Goal: Information Seeking & Learning: Check status

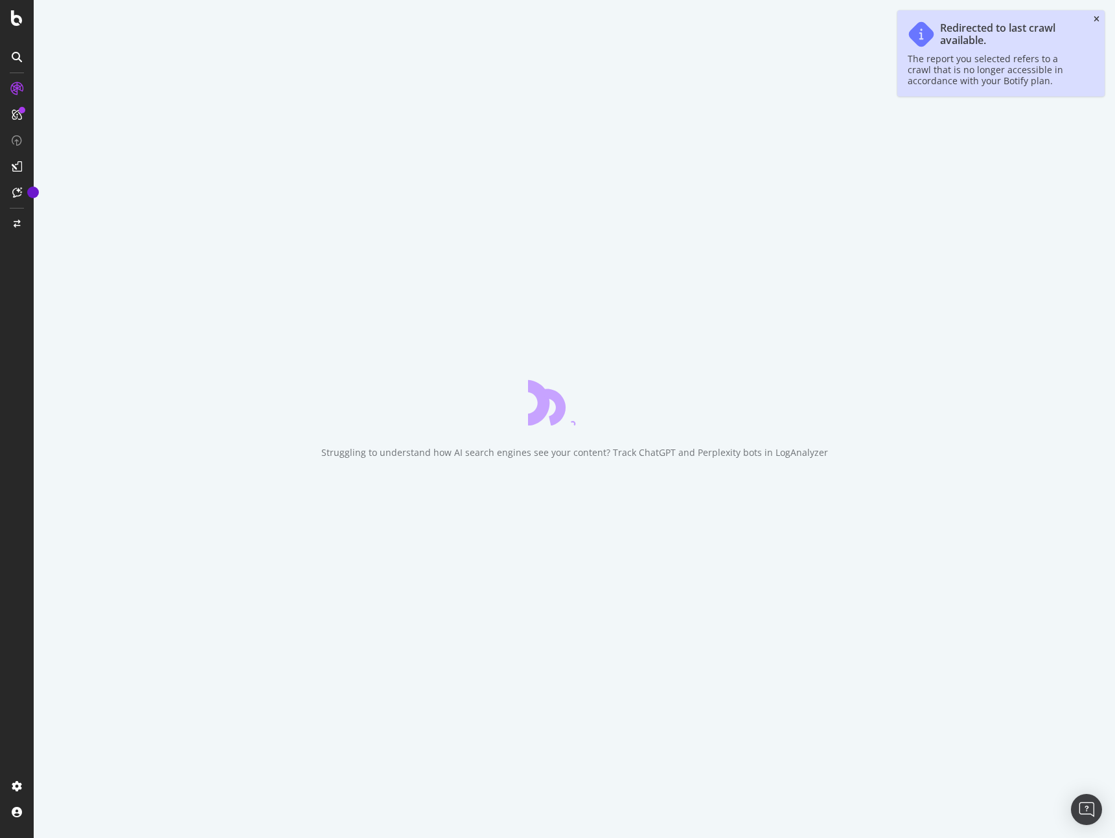
click at [1099, 16] on icon "close toast" at bounding box center [1097, 20] width 6 height 8
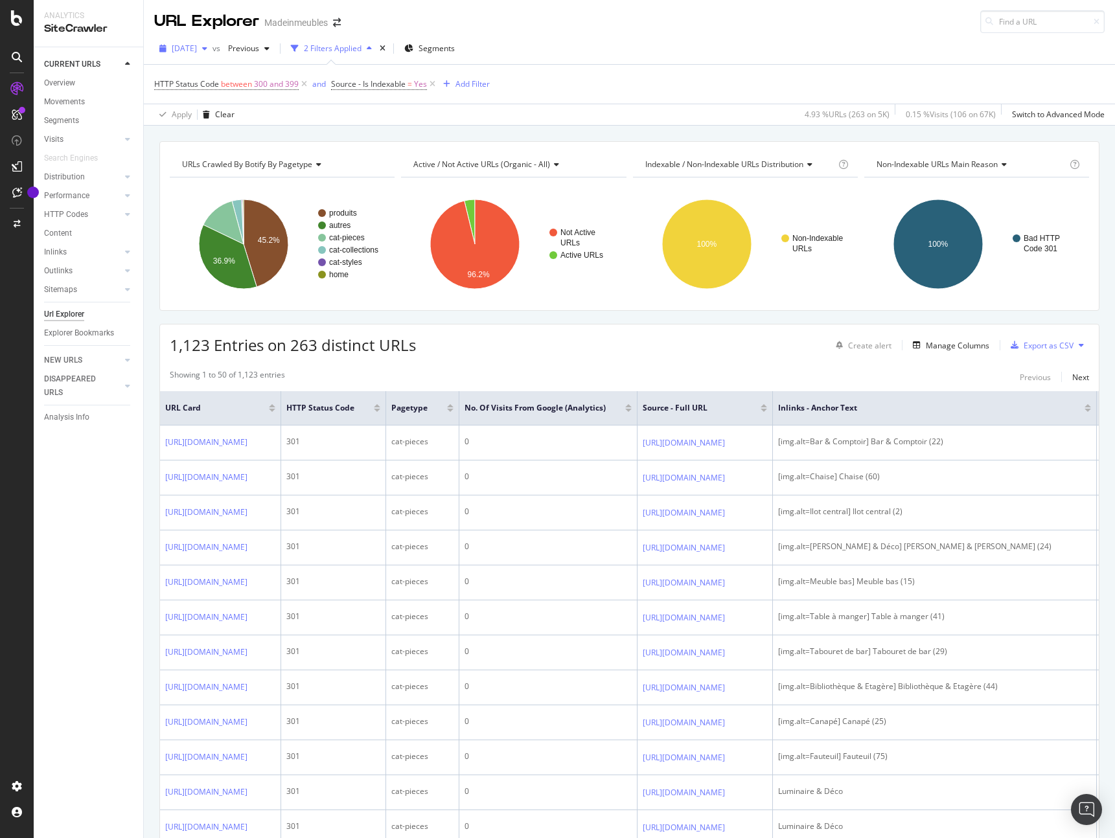
click at [197, 43] on span "[DATE]" at bounding box center [184, 48] width 25 height 11
click at [210, 89] on div "[DATE]" at bounding box center [214, 95] width 82 height 12
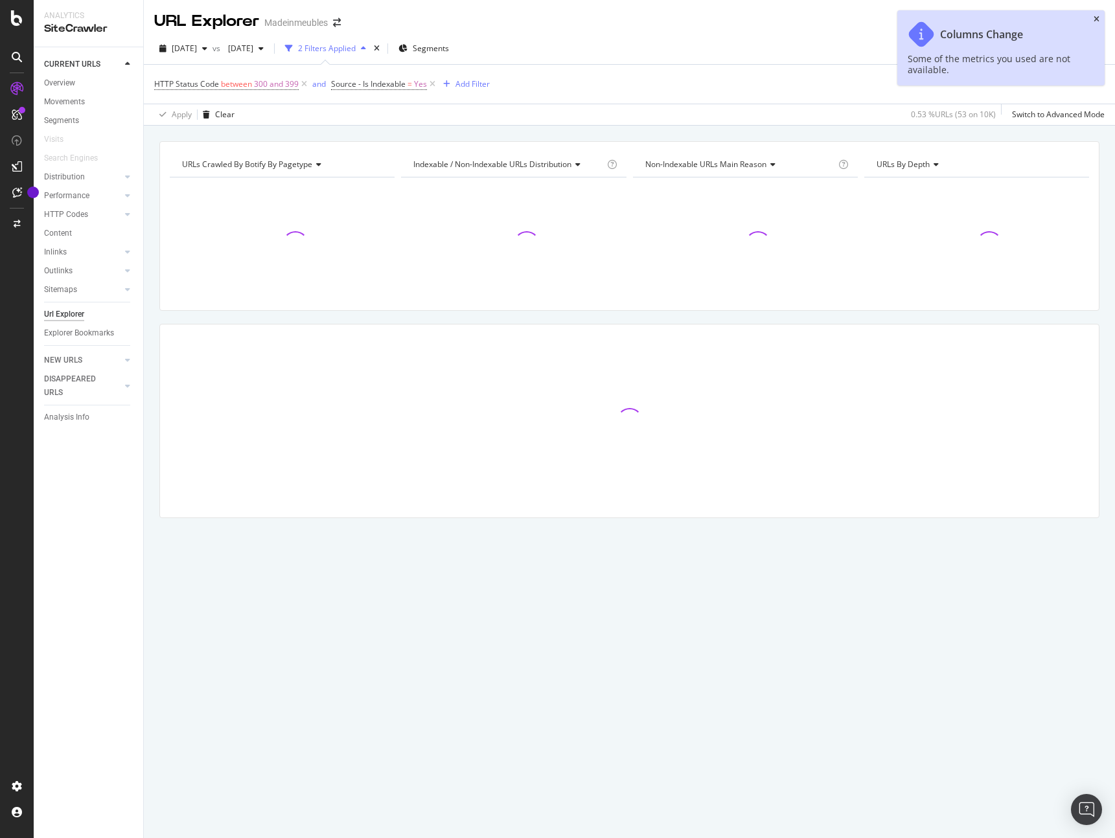
click at [1096, 16] on icon "close toast" at bounding box center [1097, 20] width 6 height 8
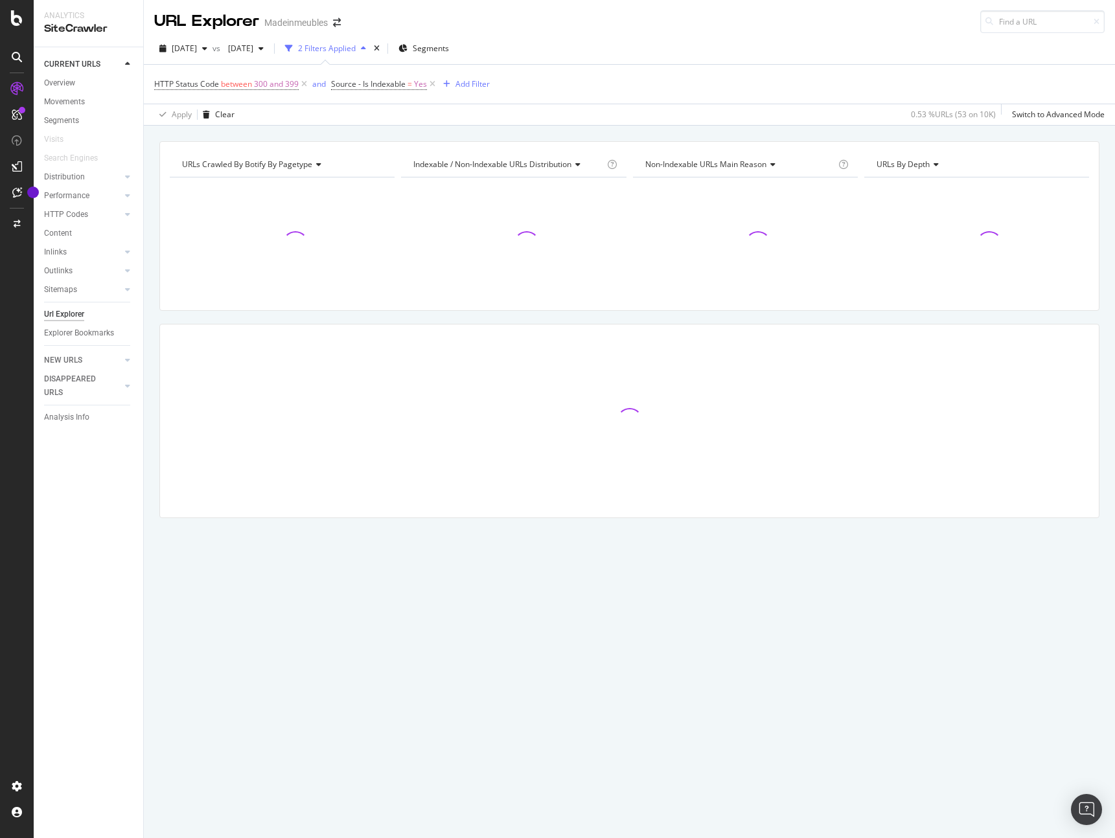
click at [829, 112] on div "Apply Clear 0.53 % URLs ( 53 on 10K ) Switch to Advanced Mode" at bounding box center [629, 114] width 971 height 21
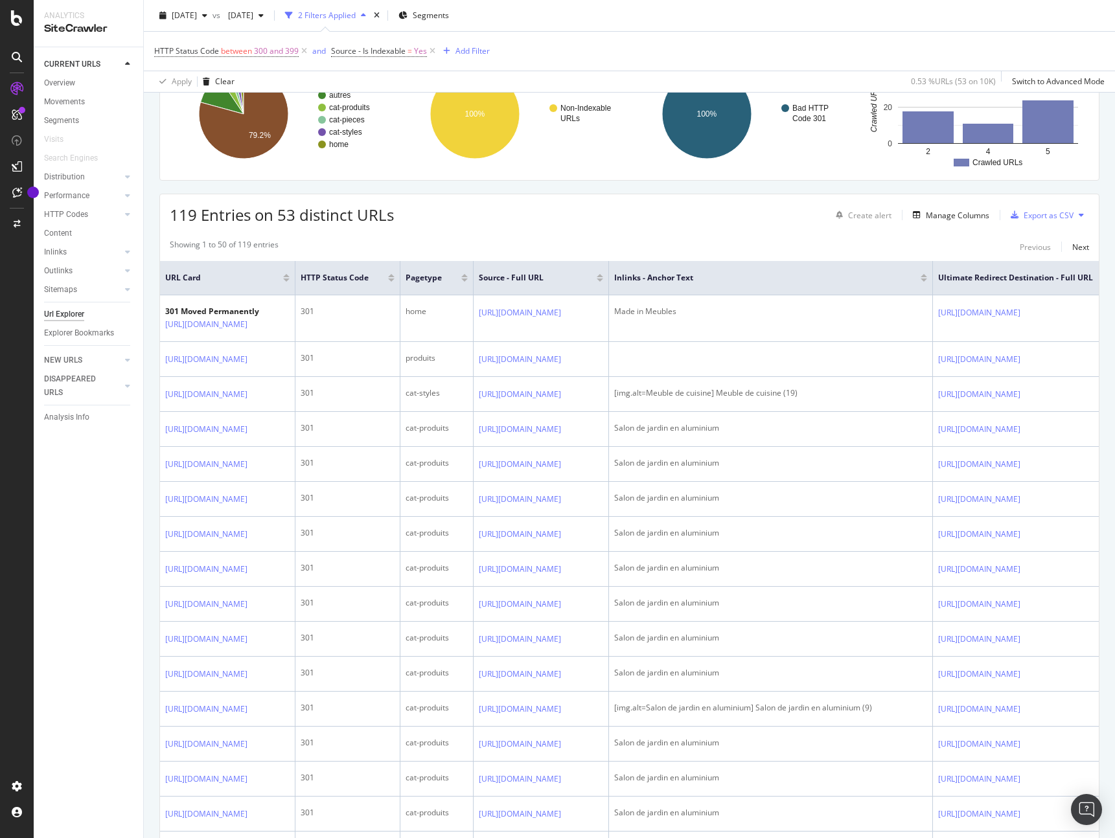
scroll to position [132, 0]
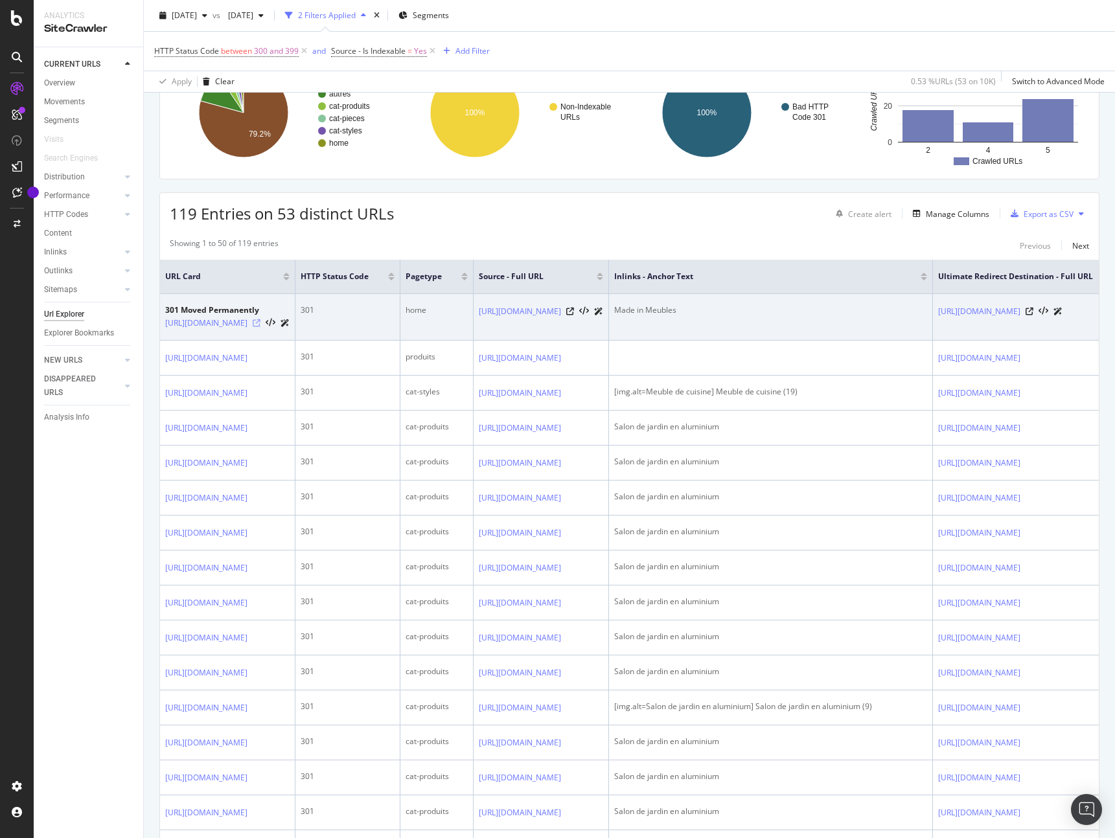
click at [260, 321] on icon at bounding box center [257, 323] width 8 height 8
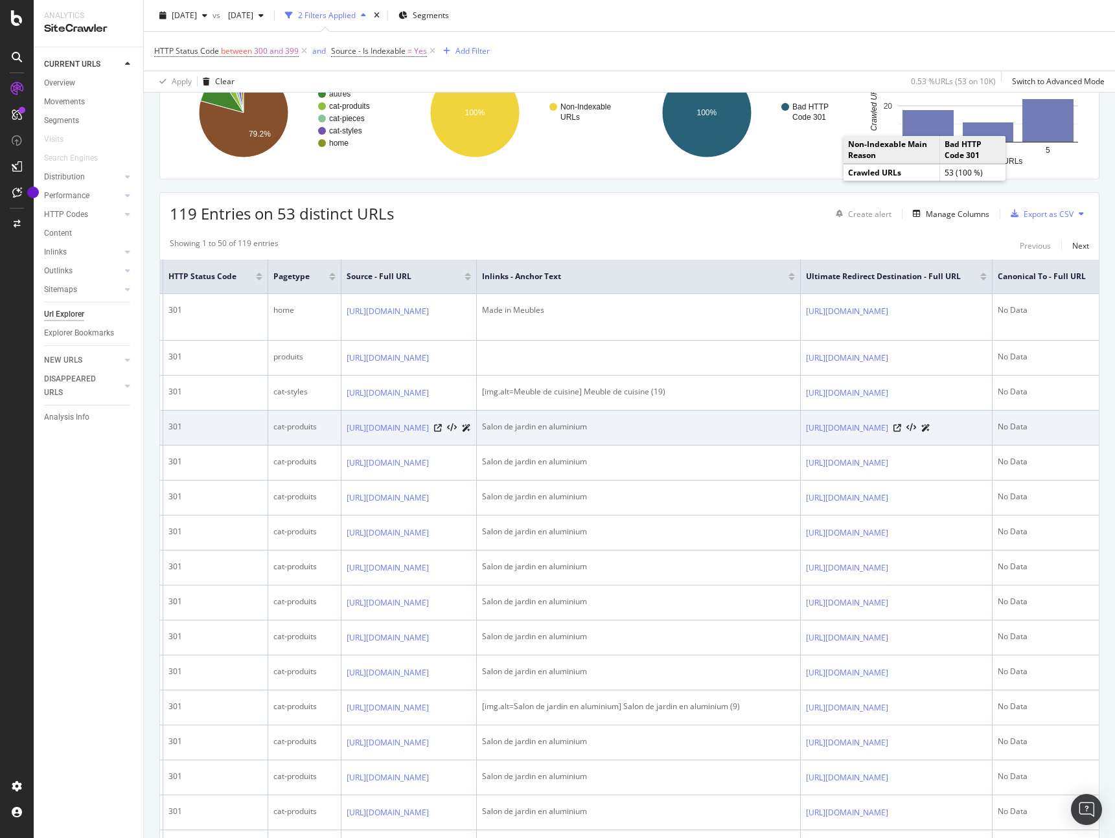
scroll to position [0, 0]
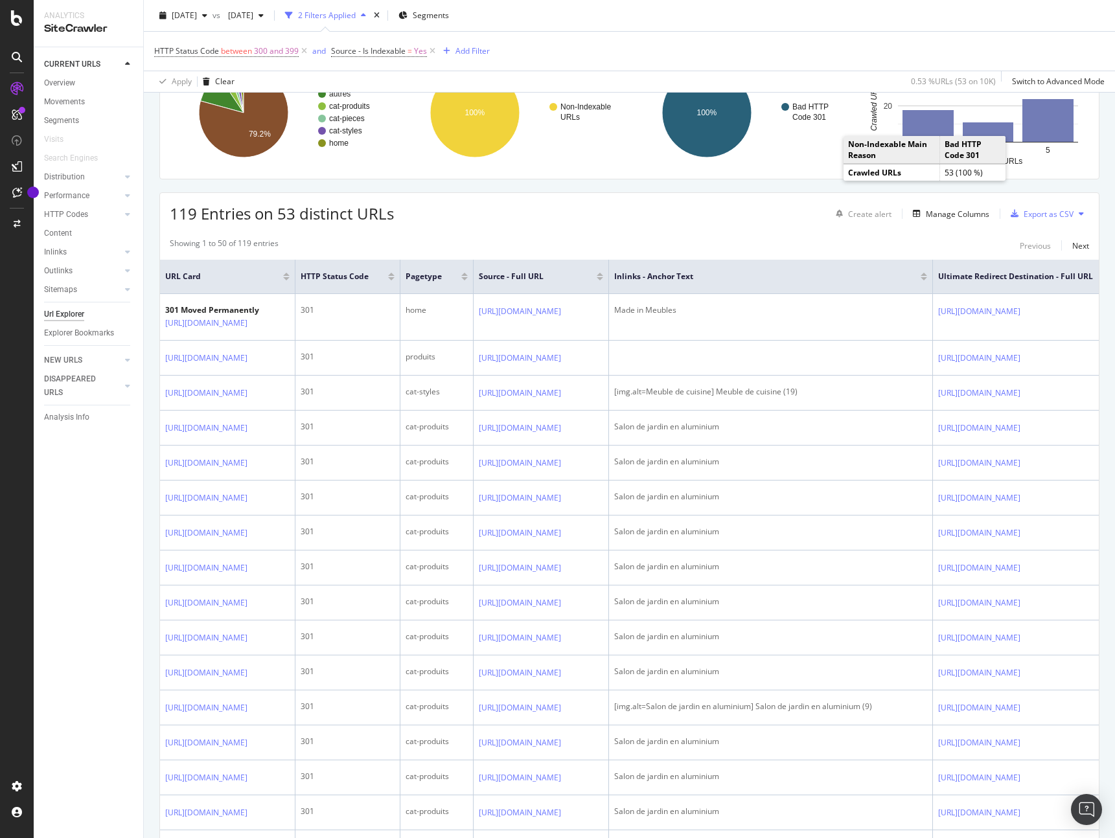
click at [671, 218] on div "119 Entries on 53 distinct URLs Create alert Manage Columns Export as CSV" at bounding box center [629, 209] width 939 height 32
click at [670, 218] on div "119 Entries on 53 distinct URLs Create alert Manage Columns Export as CSV" at bounding box center [629, 209] width 939 height 32
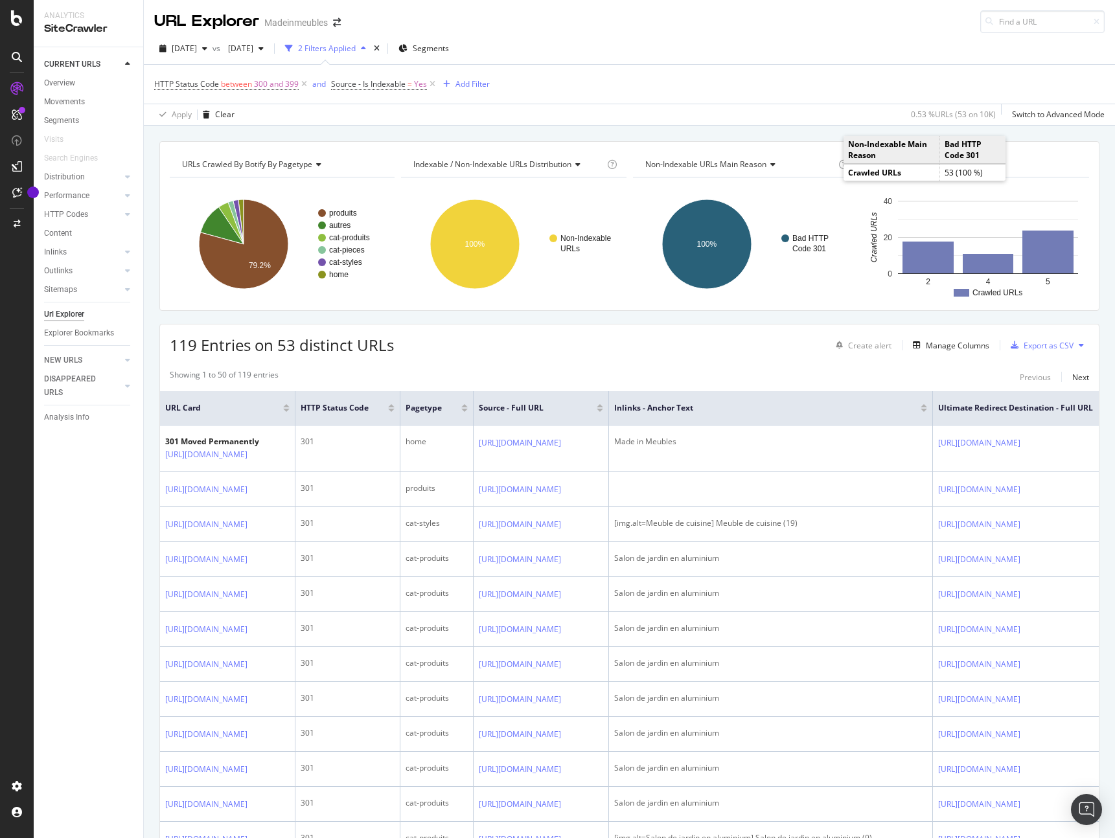
click at [722, 382] on div "Showing 1 to 50 of 119 entries Previous Next" at bounding box center [629, 377] width 939 height 16
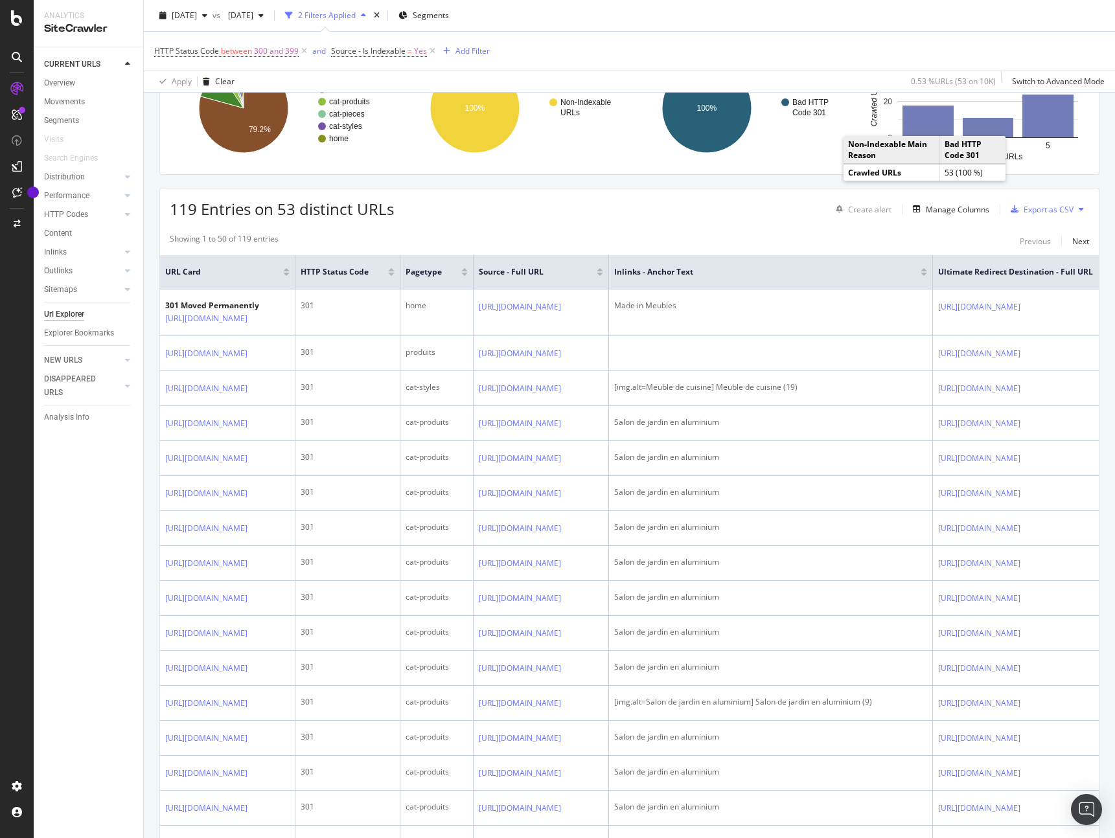
scroll to position [137, 0]
click at [738, 213] on div "119 Entries on 53 distinct URLs Create alert Manage Columns Export as CSV" at bounding box center [629, 203] width 939 height 32
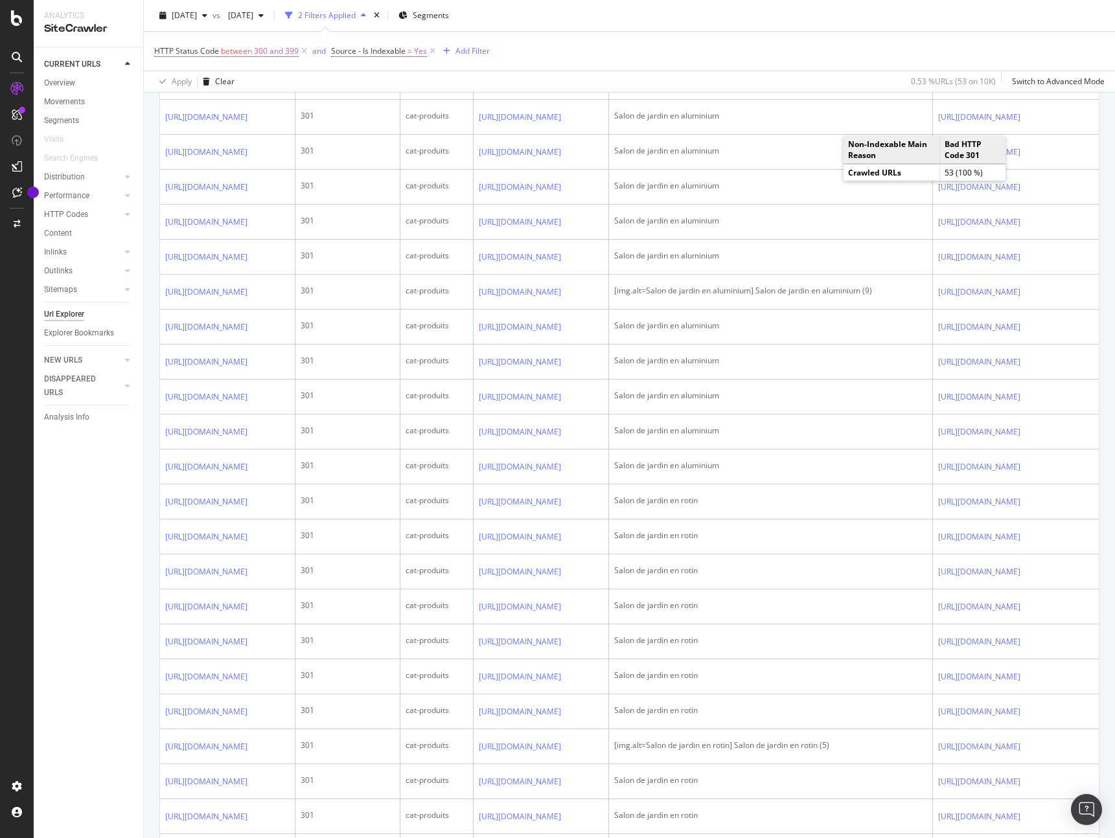
scroll to position [0, 0]
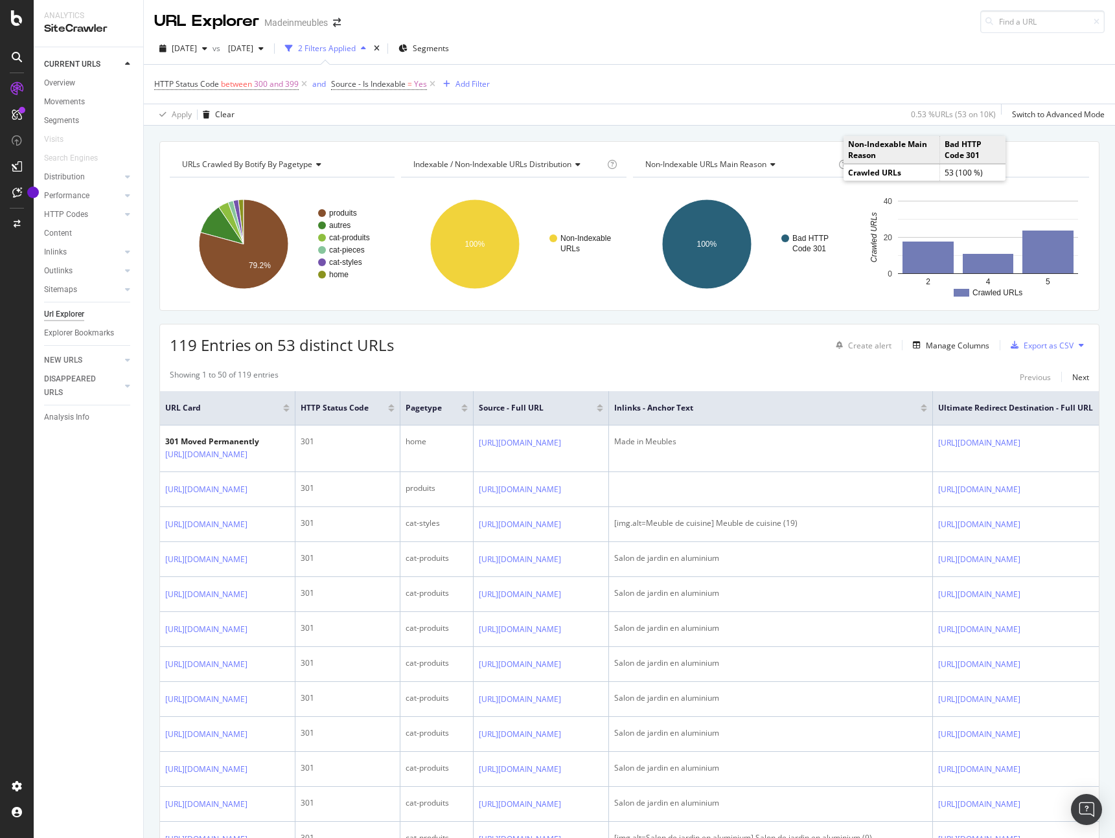
click at [899, 77] on div "HTTP Status Code between 300 and 399 and Source - Is Indexable = Yes Add Filter" at bounding box center [629, 84] width 950 height 39
